Goal: Task Accomplishment & Management: Complete application form

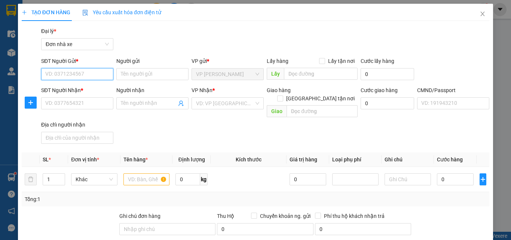
click at [55, 71] on input "SĐT Người Gửi *" at bounding box center [77, 74] width 72 height 12
type input "0961042626"
click at [59, 84] on div "0961042626 - SÂM" at bounding box center [76, 89] width 71 height 12
type input "SÂM"
type input "0941235555"
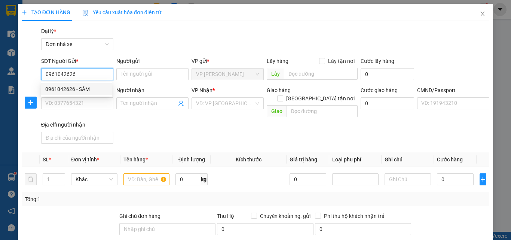
type input "[PERSON_NAME]"
type input "037302004693 [PERSON_NAME]"
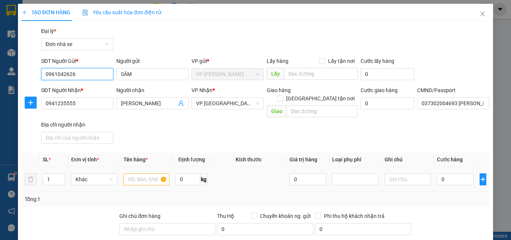
type input "0961042626"
click at [142, 174] on input "text" at bounding box center [146, 179] width 46 height 12
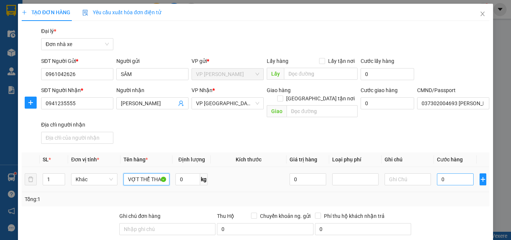
type input "VỢT THỂ THAO"
click at [467, 175] on input "0" at bounding box center [455, 179] width 37 height 12
click at [187, 173] on input "0" at bounding box center [187, 179] width 25 height 12
type input "3"
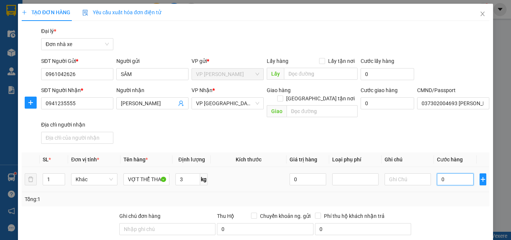
type input "3"
type input "35"
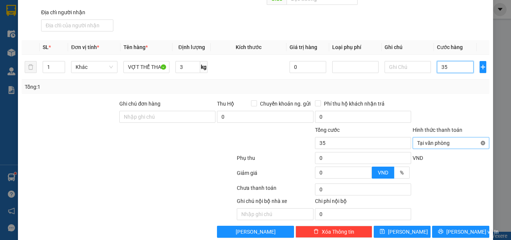
type input "35"
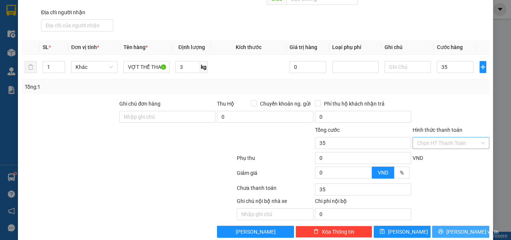
click at [464, 227] on span "[PERSON_NAME] và In" at bounding box center [472, 231] width 52 height 8
type input "35.000"
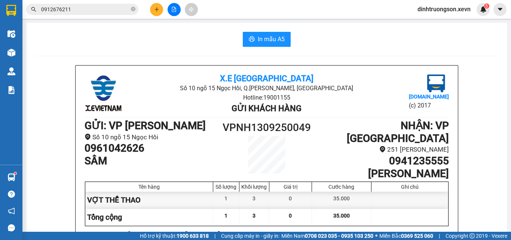
click at [156, 7] on icon "plus" at bounding box center [156, 9] width 5 height 5
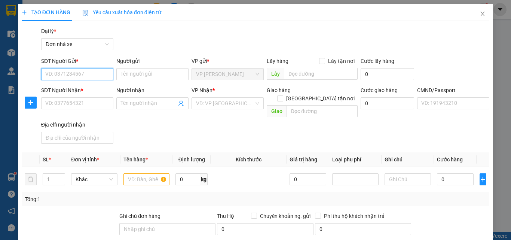
click at [59, 71] on input "SĐT Người Gửi *" at bounding box center [77, 74] width 72 height 12
type input "0988647718"
click at [92, 85] on div "0988647718 - NHUNG" at bounding box center [76, 89] width 71 height 12
type input "NHUNG"
type input "0932311444"
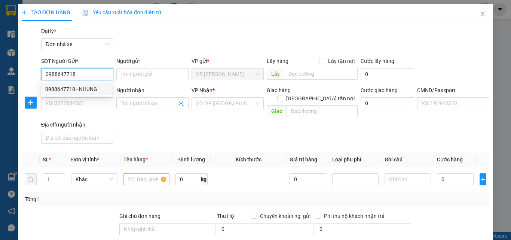
type input "NGA"
type input "phạm quốc trình 151393519"
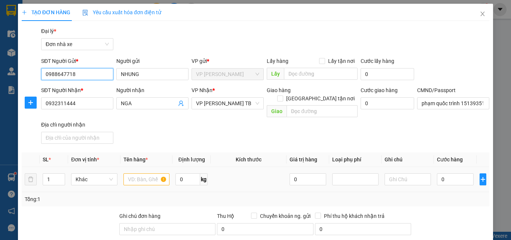
type input "0988647718"
click at [148, 173] on input "text" at bounding box center [146, 179] width 46 height 12
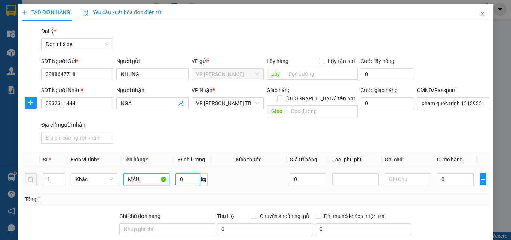
type input "MẪU"
click at [192, 173] on input "0" at bounding box center [187, 179] width 25 height 12
type input "7"
click at [446, 173] on input "0" at bounding box center [455, 179] width 37 height 12
type input "2"
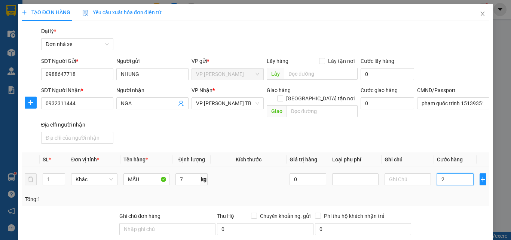
type input "2"
type input "0"
type input "03"
type input "3"
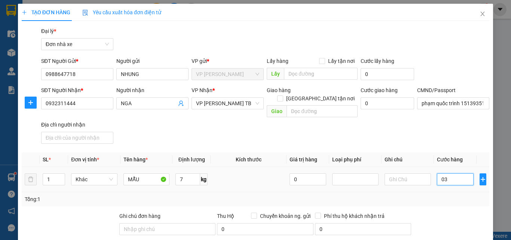
type input "035"
type input "35"
click at [440, 173] on input "035" at bounding box center [455, 179] width 37 height 12
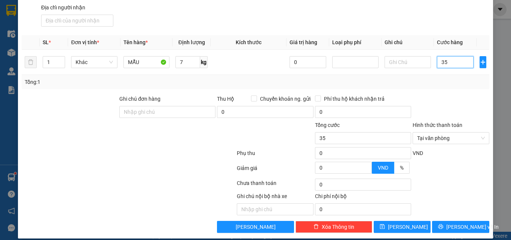
scroll to position [118, 0]
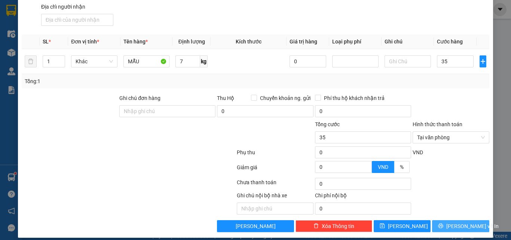
type input "35.000"
drag, startPoint x: 450, startPoint y: 221, endPoint x: 450, endPoint y: 215, distance: 6.0
click at [450, 222] on span "[PERSON_NAME] và In" at bounding box center [472, 226] width 52 height 8
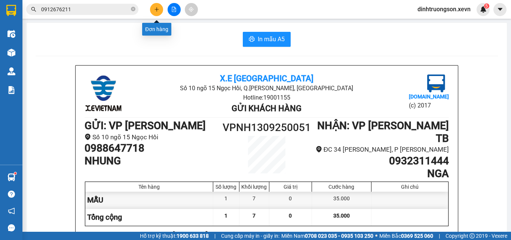
click at [159, 6] on button at bounding box center [156, 9] width 13 height 13
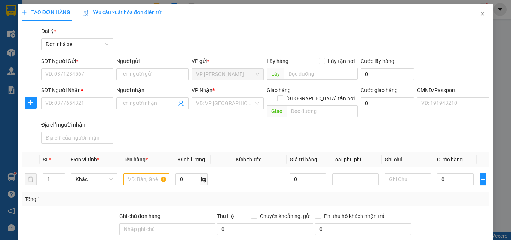
click at [64, 59] on div "SĐT Người Gửi *" at bounding box center [77, 61] width 72 height 8
click at [64, 68] on input "SĐT Người Gửi *" at bounding box center [77, 74] width 72 height 12
click at [65, 74] on input "SĐT Người Gửi *" at bounding box center [77, 74] width 72 height 12
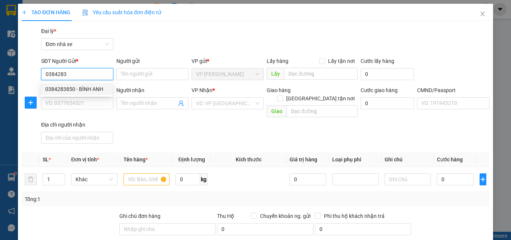
click at [72, 84] on div "0384283850 - BÌNH ANH" at bounding box center [76, 89] width 71 height 12
type input "0384283850"
type input "BÌNH ANH"
type input "0941932107"
type input "TRUNG KIÊN"
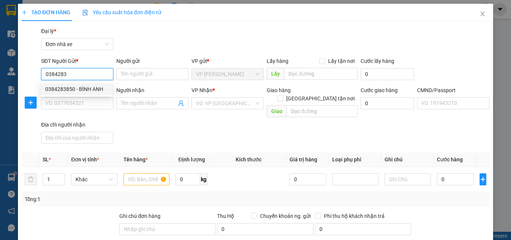
type input "036072009745 [PERSON_NAME] 59/21 [PERSON_NAME]"
type input "[PERSON_NAME] 59/21 [PERSON_NAME]"
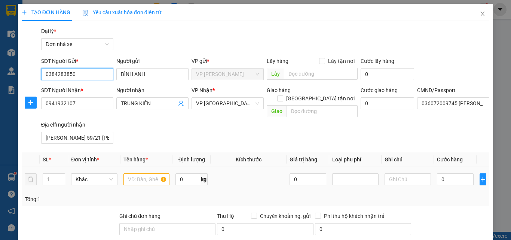
type input "0384283850"
click at [146, 173] on input "text" at bounding box center [146, 179] width 46 height 12
type input "D"
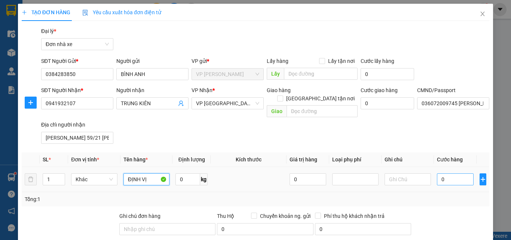
type input "ĐỊNH VỊ"
click at [448, 173] on input "0" at bounding box center [455, 179] width 37 height 12
type input "2"
type input "25"
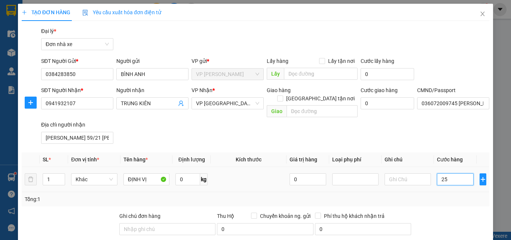
type input "25"
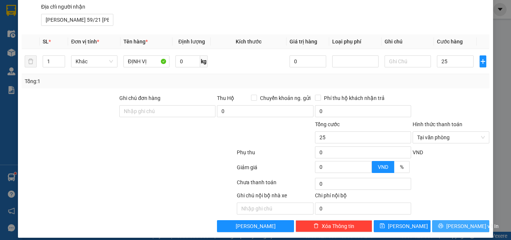
type input "25.000"
click at [462, 222] on span "[PERSON_NAME] và In" at bounding box center [472, 226] width 52 height 8
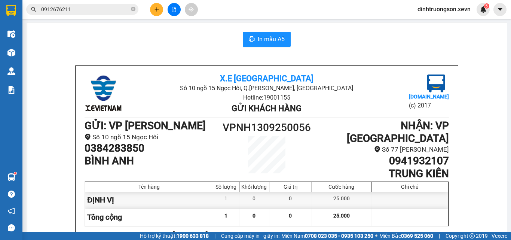
click at [132, 10] on icon "close-circle" at bounding box center [133, 9] width 4 height 4
click at [100, 12] on input "text" at bounding box center [85, 9] width 88 height 8
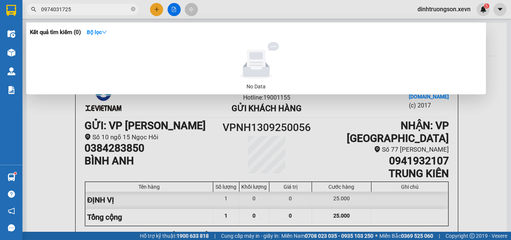
click at [54, 11] on input "0974031725" at bounding box center [85, 9] width 88 height 8
click at [52, 9] on input "0974031725" at bounding box center [85, 9] width 88 height 8
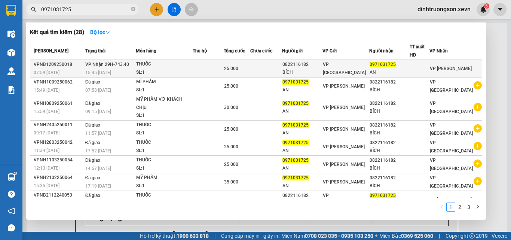
type input "0971031725"
click at [233, 69] on span "25.000" at bounding box center [231, 68] width 14 height 5
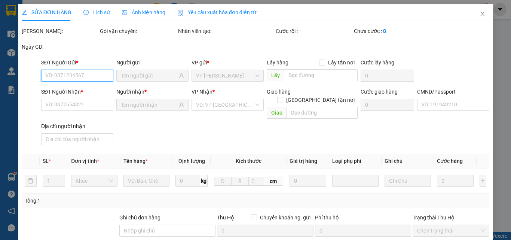
type input "0822116182"
type input "BÍCH"
type input "0971031725"
type input "AN"
type input "036300002948 [PERSON_NAME]"
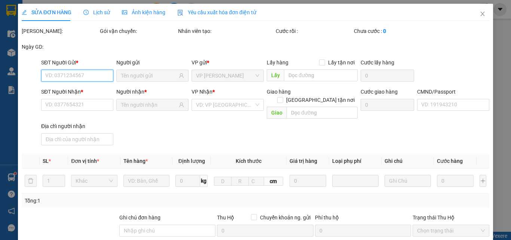
type input "25.000"
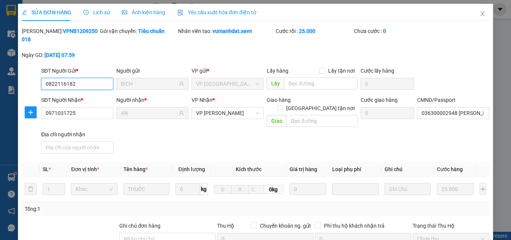
scroll to position [119, 0]
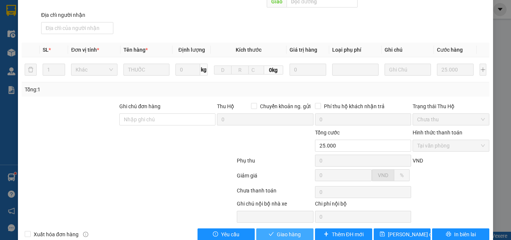
click at [291, 230] on span "Giao hàng" at bounding box center [289, 234] width 24 height 8
